Goal: Task Accomplishment & Management: Use online tool/utility

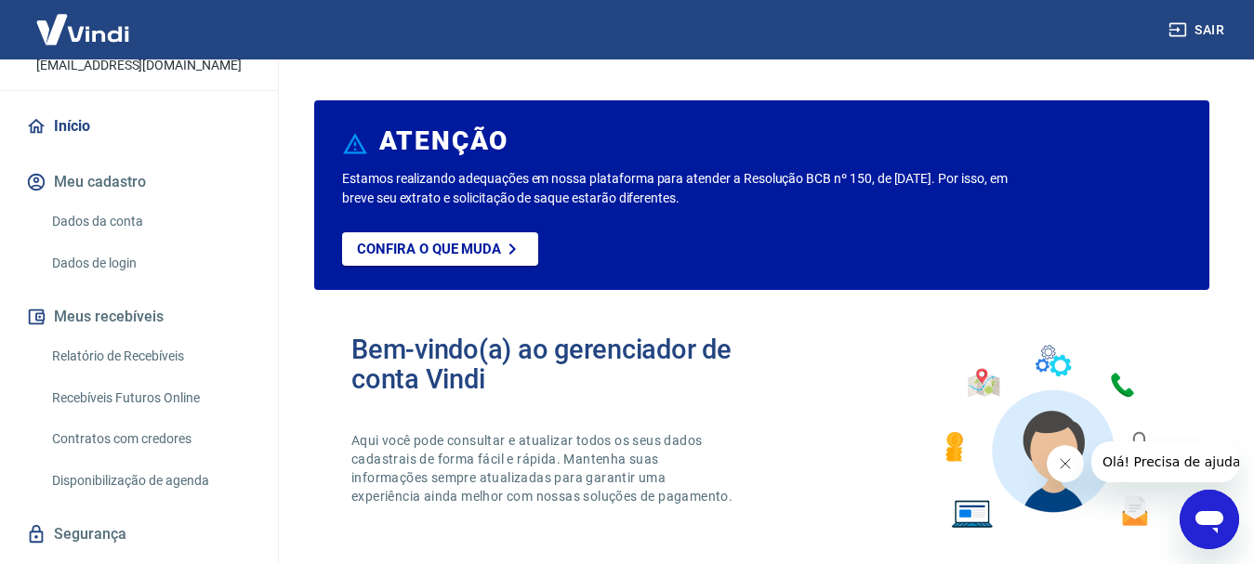
scroll to position [174, 0]
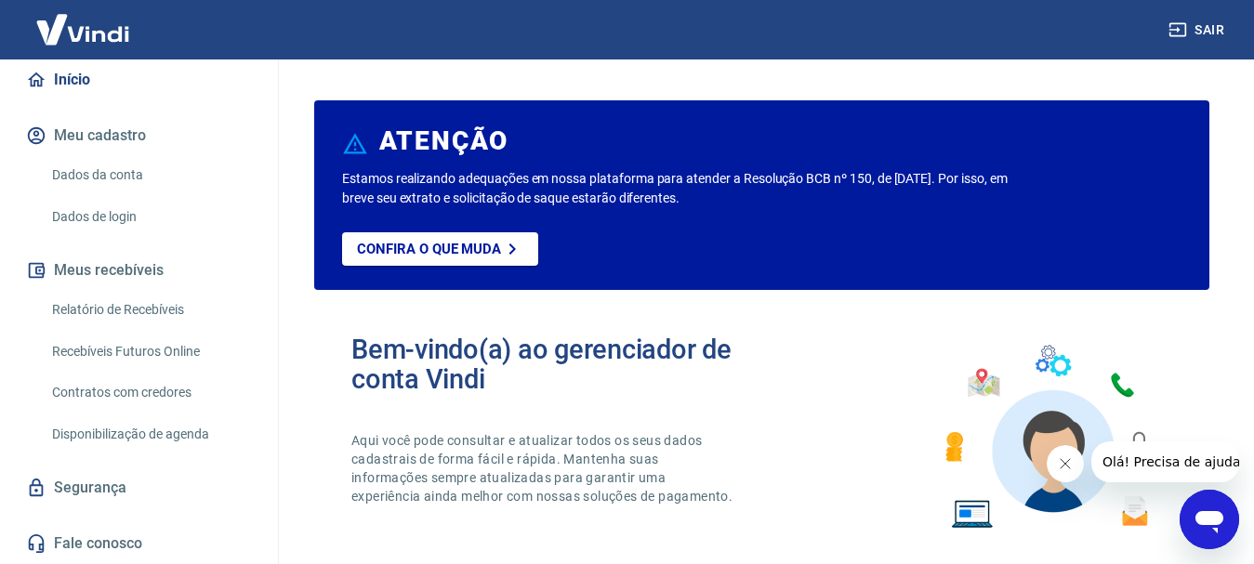
click at [140, 350] on link "Recebíveis Futuros Online" at bounding box center [150, 352] width 211 height 38
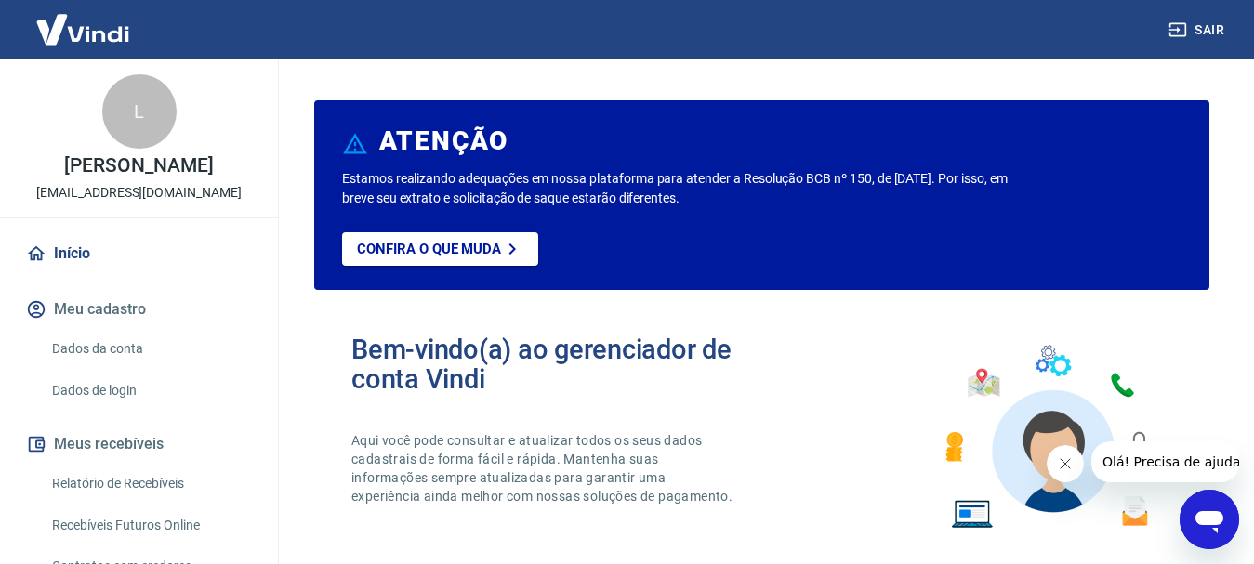
click at [1064, 461] on icon "Fechar mensagem da empresa" at bounding box center [1064, 463] width 15 height 15
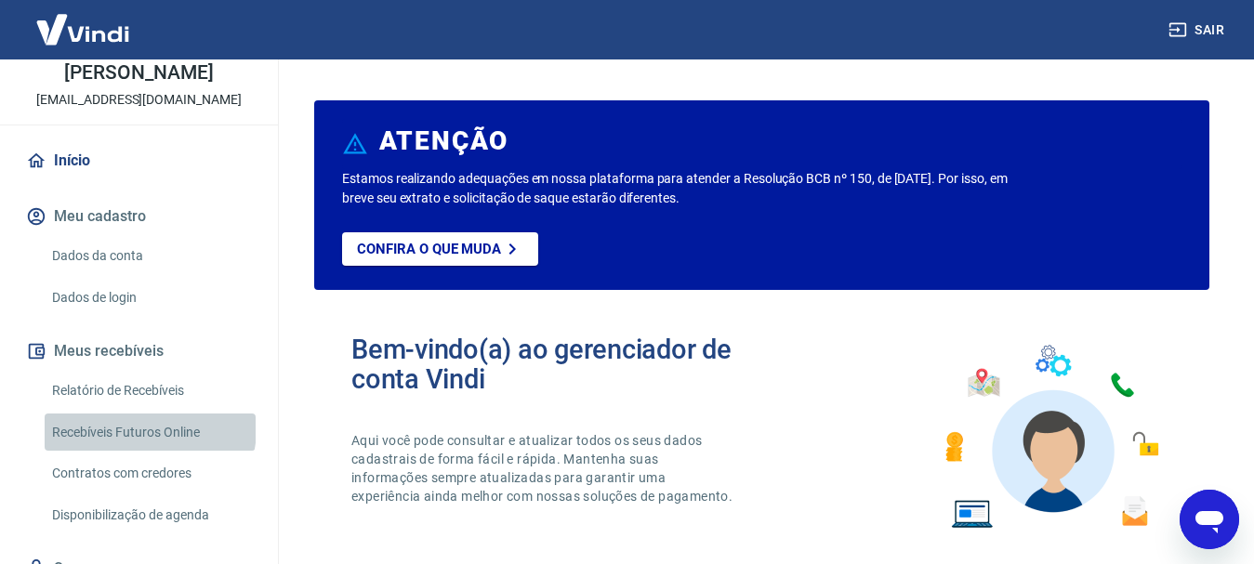
click at [148, 429] on link "Recebíveis Futuros Online" at bounding box center [150, 433] width 211 height 38
